Goal: Task Accomplishment & Management: Manage account settings

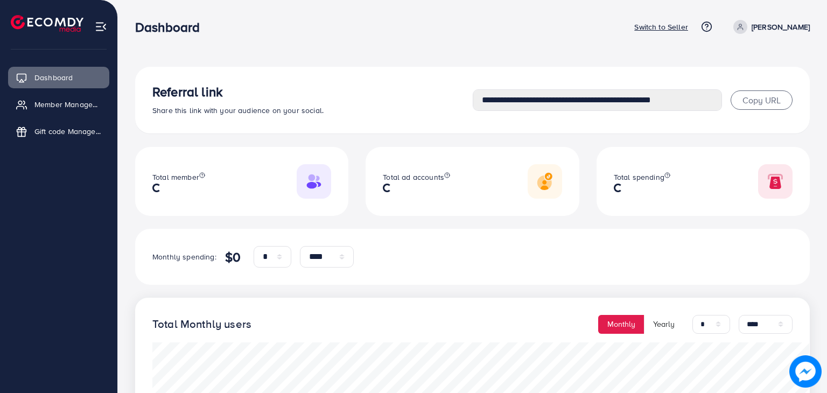
select select "*"
select select "****"
select select "*"
select select "****"
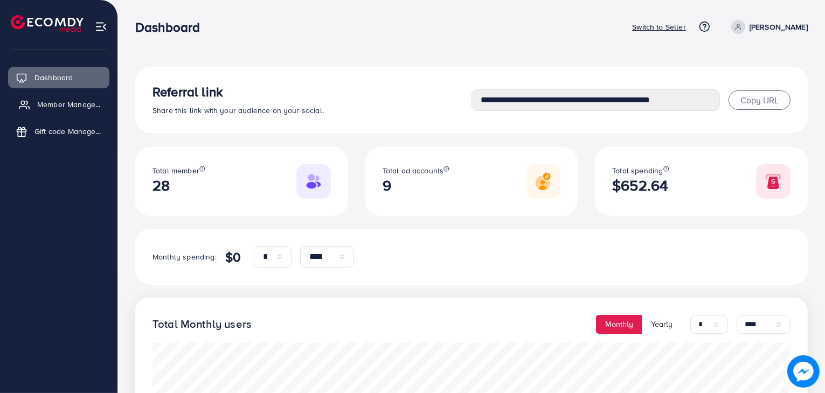
click at [50, 108] on span "Member Management" at bounding box center [70, 104] width 67 height 11
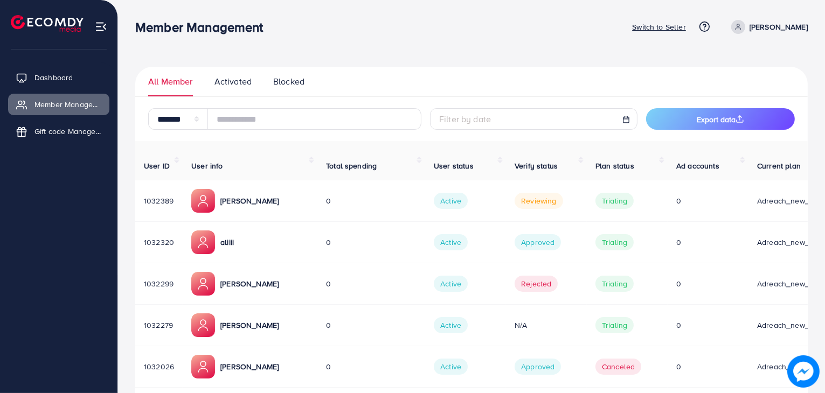
click at [278, 194] on p "[PERSON_NAME]" at bounding box center [249, 200] width 58 height 13
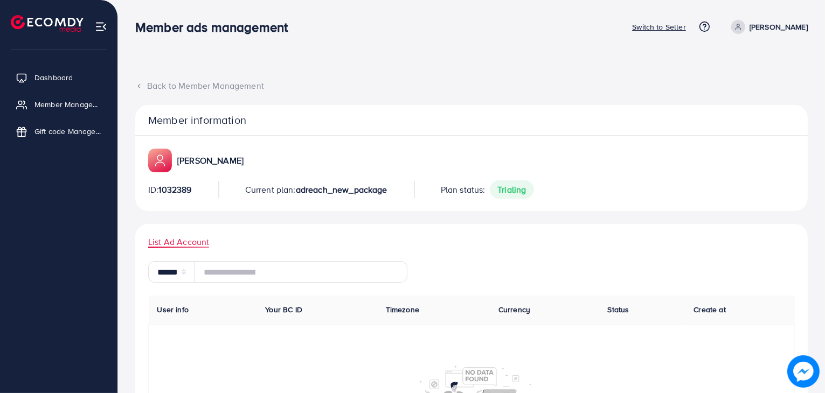
click at [218, 156] on p "[PERSON_NAME]" at bounding box center [210, 160] width 66 height 13
copy p "[PERSON_NAME]"
click at [188, 190] on span "1032389" at bounding box center [174, 190] width 33 height 12
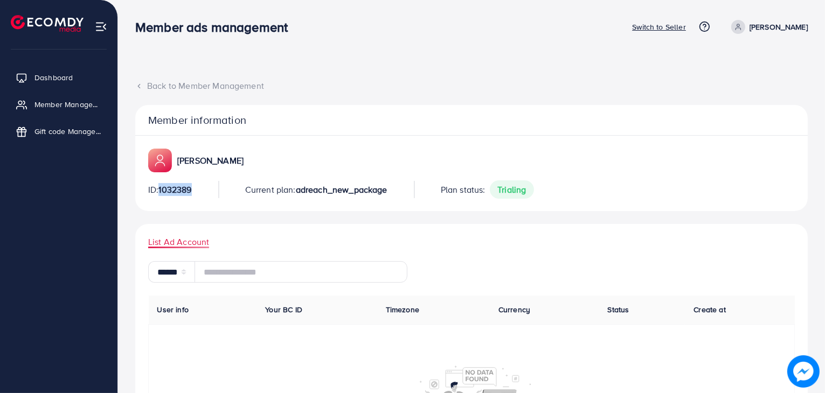
click at [188, 190] on span "1032389" at bounding box center [174, 190] width 33 height 12
copy span "1032389"
